Goal: Check status: Check status

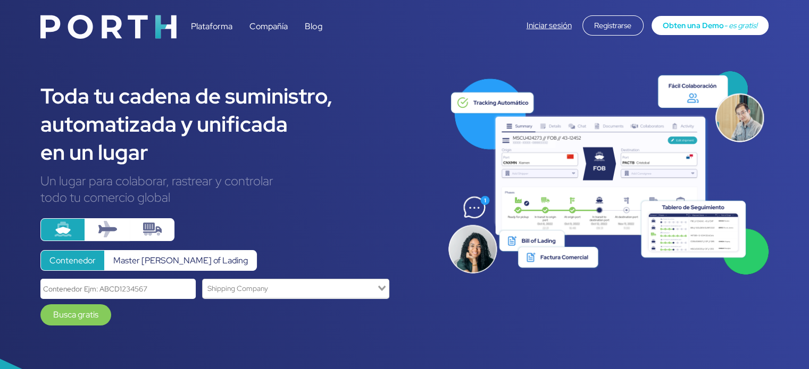
click at [535, 23] on link "Iniciar sesión" at bounding box center [548, 25] width 45 height 11
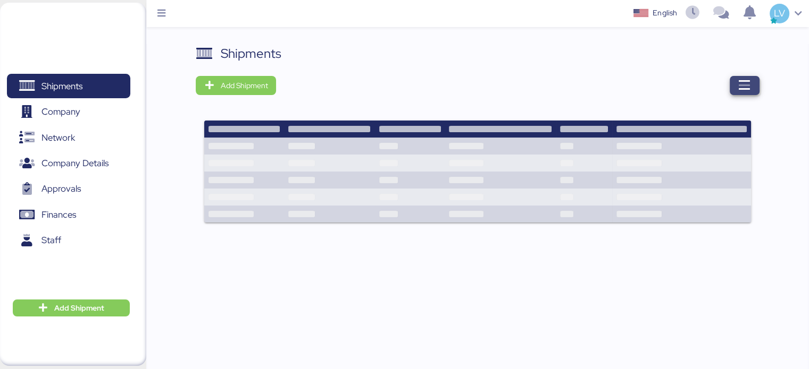
click at [742, 85] on icon "button" at bounding box center [744, 85] width 13 height 13
click at [740, 83] on icon "button" at bounding box center [744, 85] width 13 height 13
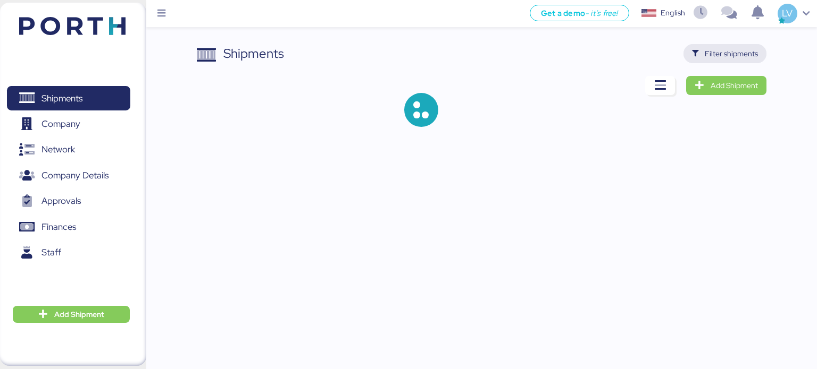
click at [721, 44] on span "Filter shipments" at bounding box center [724, 53] width 83 height 19
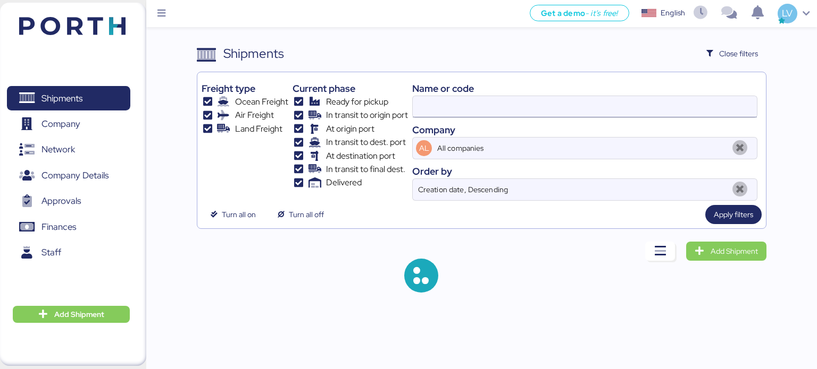
click at [582, 105] on input at bounding box center [585, 106] width 344 height 21
paste input "COSU6425906130"
type input "COSU6425906130"
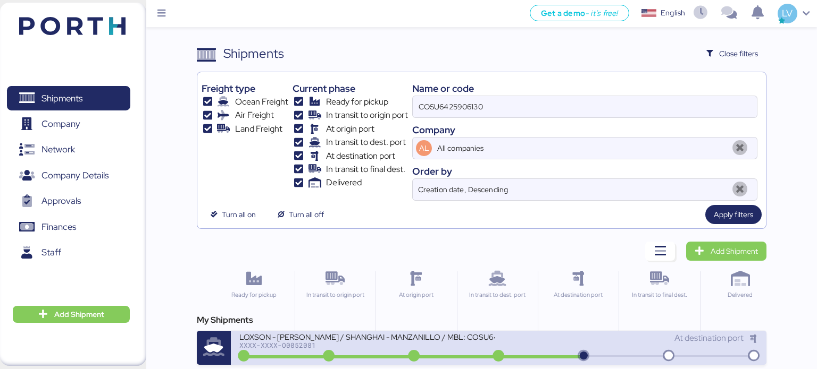
click at [381, 344] on div "XXXX-XXXX-O0052081" at bounding box center [366, 345] width 255 height 7
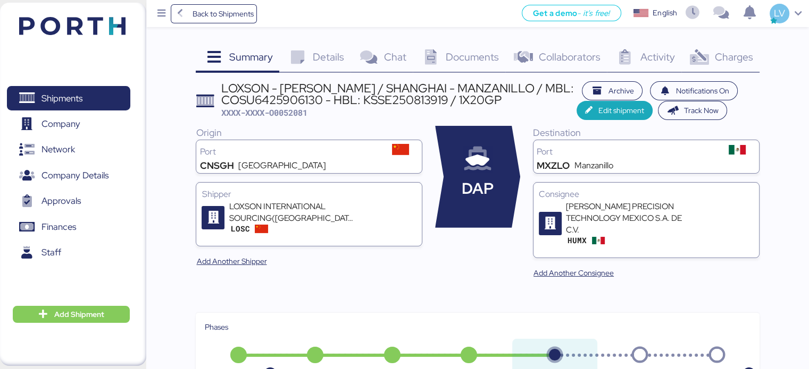
click at [703, 60] on icon at bounding box center [698, 57] width 23 height 15
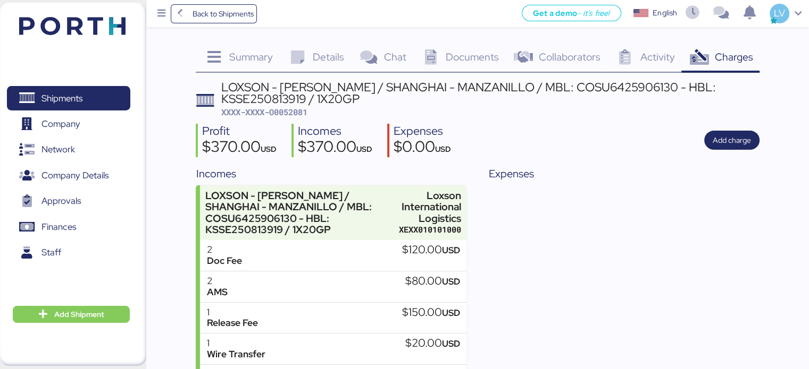
click at [462, 50] on span "Documents" at bounding box center [471, 57] width 53 height 14
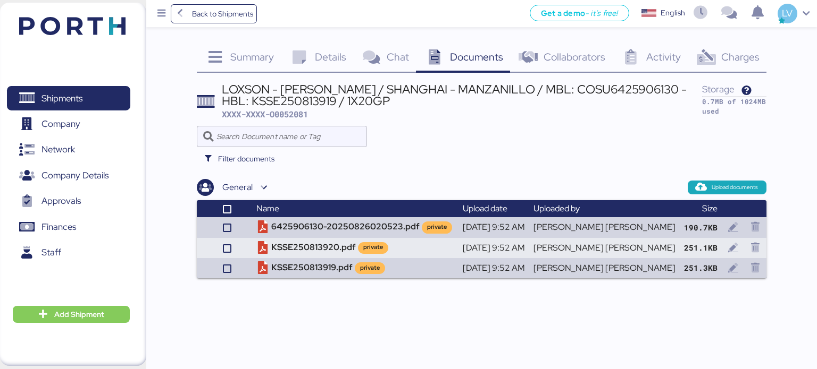
click at [255, 57] on span "Summary" at bounding box center [252, 57] width 44 height 14
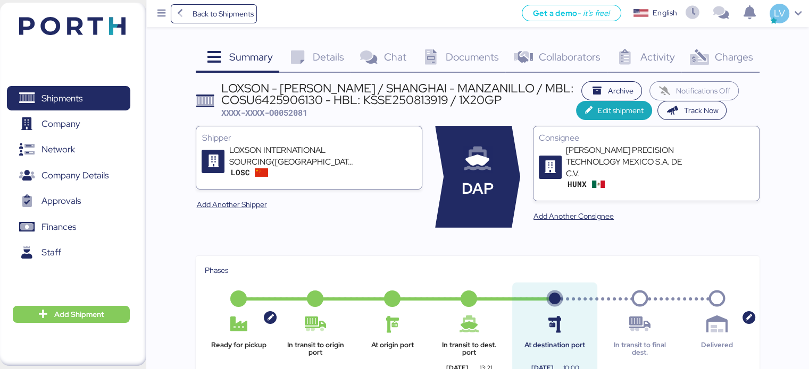
click at [253, 55] on span "Summary" at bounding box center [251, 57] width 44 height 14
